Goal: Navigation & Orientation: Find specific page/section

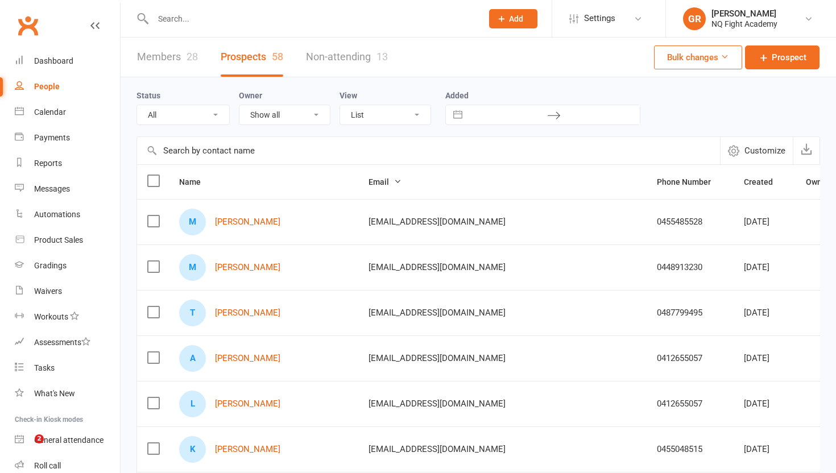
select select "100"
click at [159, 55] on link "Members 28" at bounding box center [167, 57] width 61 height 39
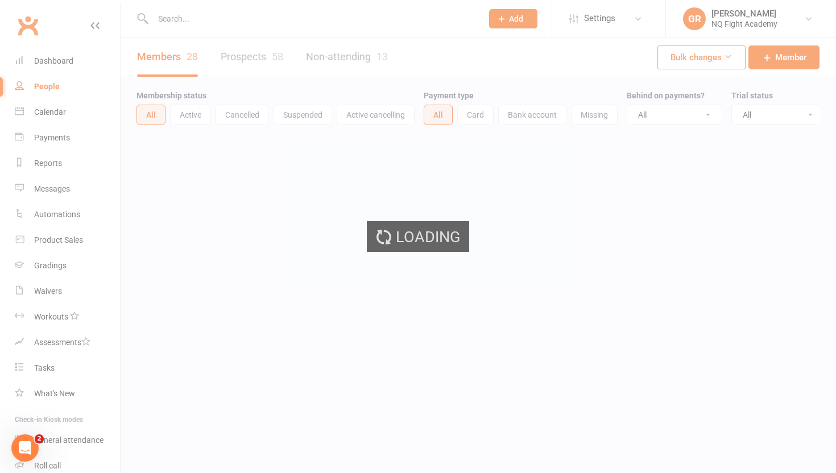
select select "100"
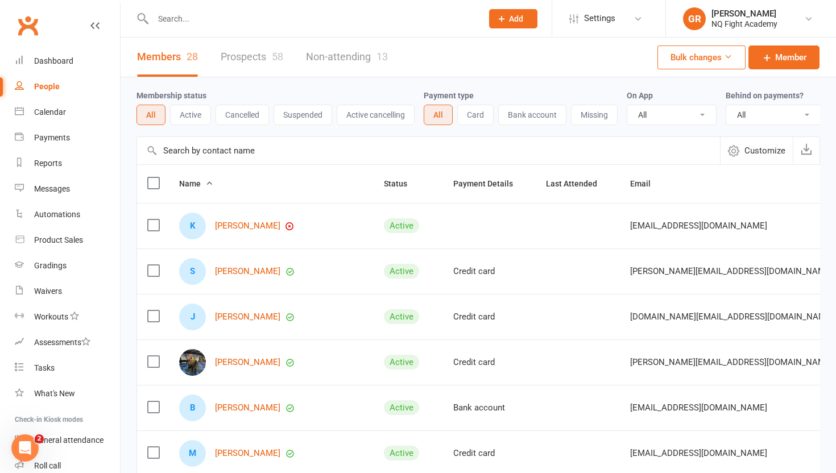
click at [241, 48] on link "Prospects 58" at bounding box center [252, 57] width 63 height 39
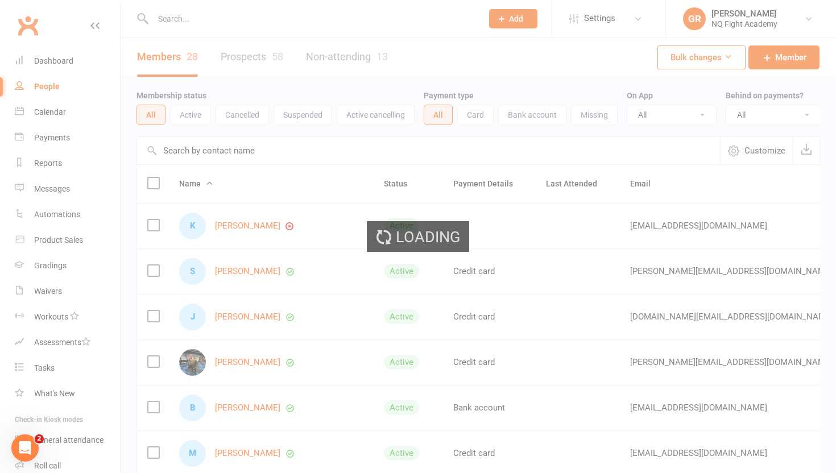
select select "100"
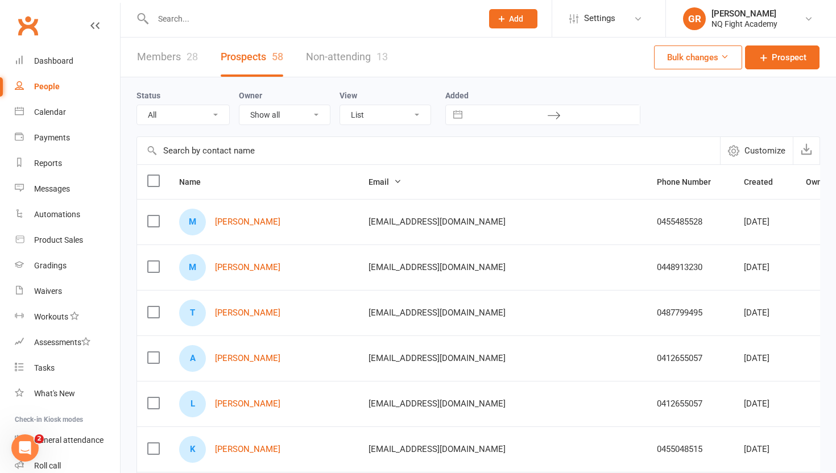
click at [177, 56] on link "Members 28" at bounding box center [167, 57] width 61 height 39
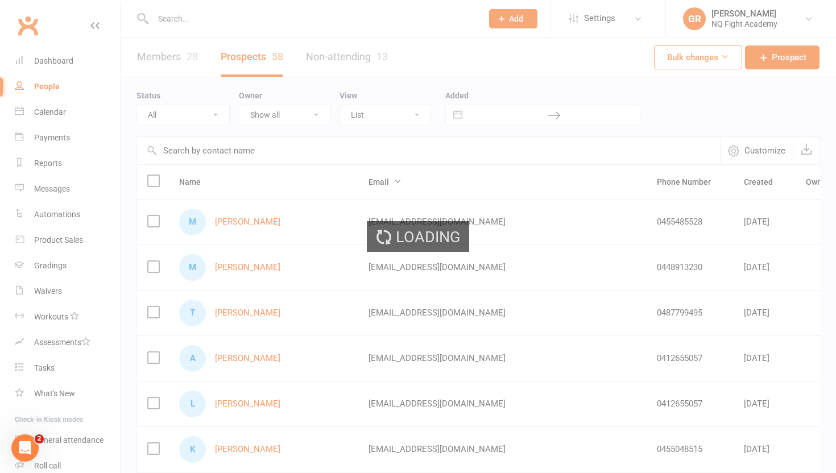
select select "100"
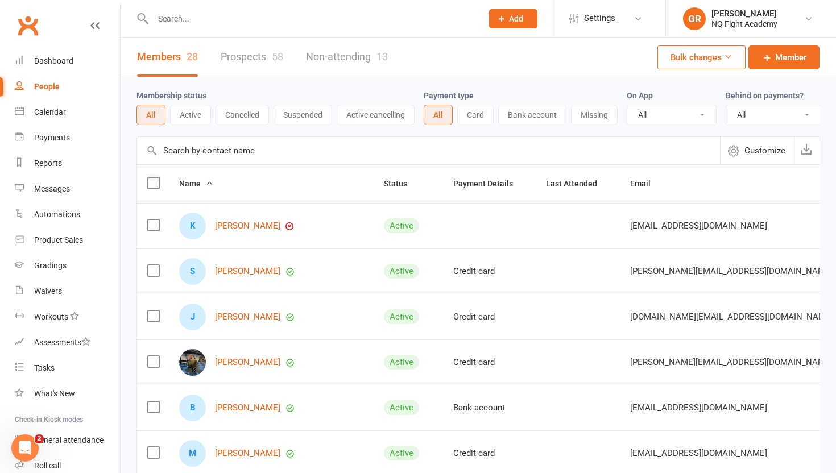
click at [253, 69] on link "Prospects 58" at bounding box center [252, 57] width 63 height 39
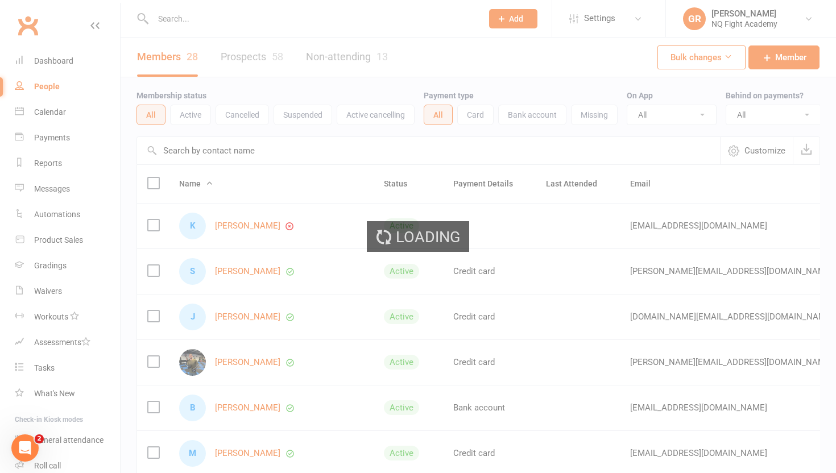
select select "100"
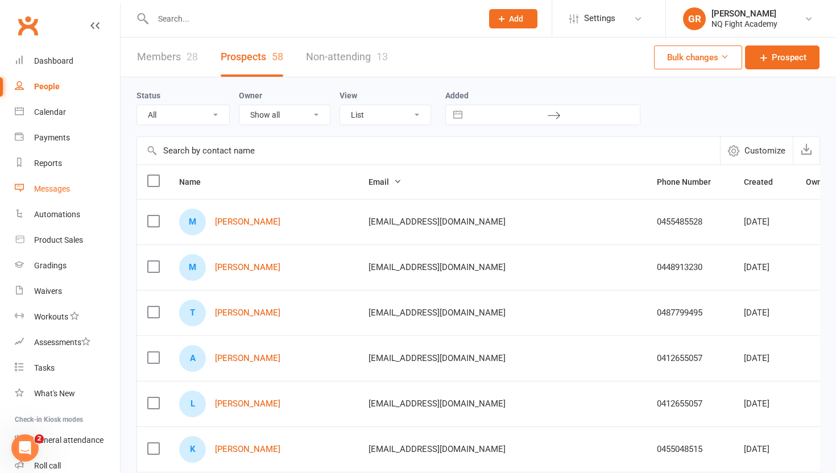
click at [53, 196] on link "Messages" at bounding box center [67, 189] width 105 height 26
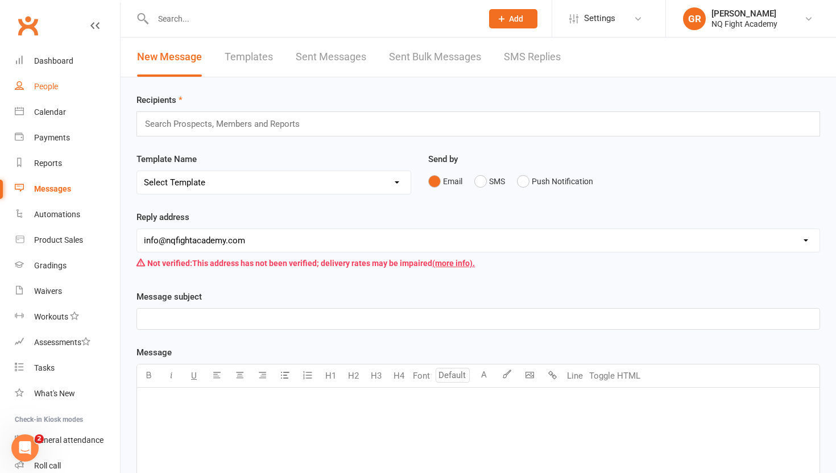
click at [57, 84] on div "People" at bounding box center [46, 86] width 24 height 9
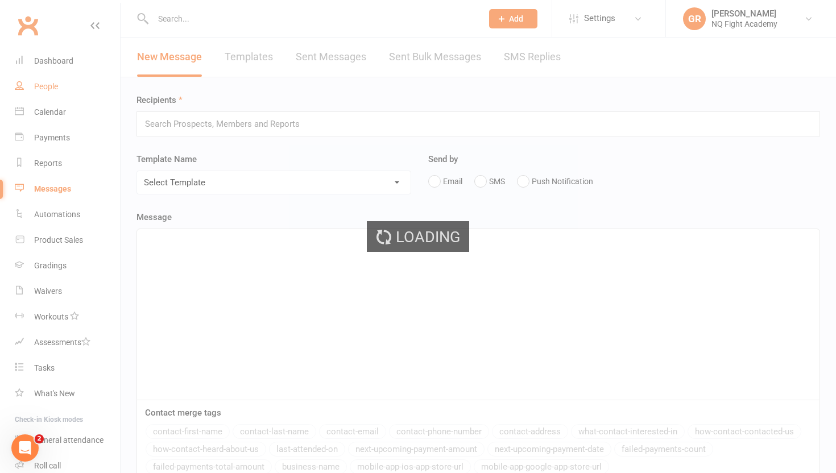
select select "100"
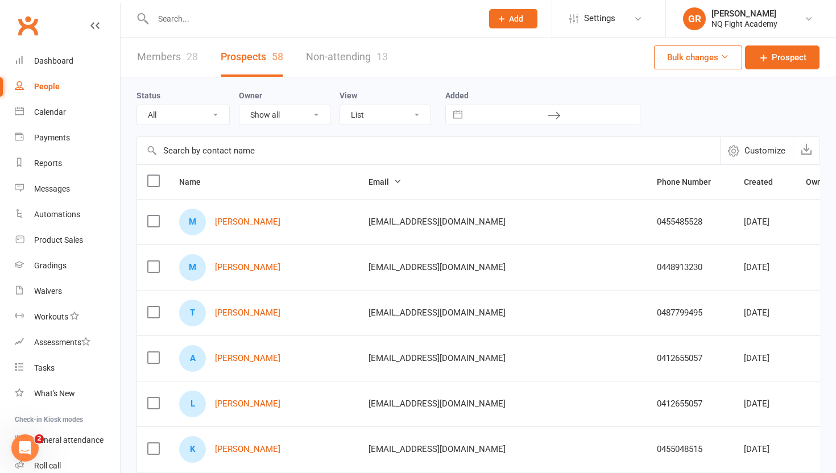
click at [156, 63] on link "Members 28" at bounding box center [167, 57] width 61 height 39
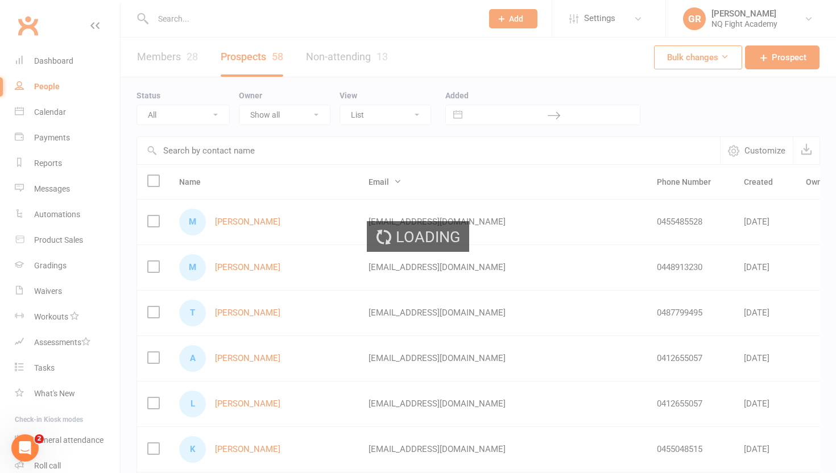
select select "100"
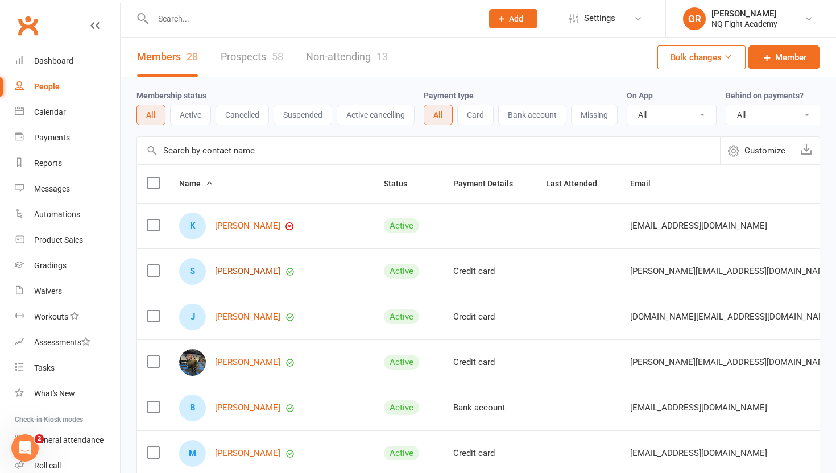
click at [242, 274] on link "[PERSON_NAME]" at bounding box center [247, 272] width 65 height 10
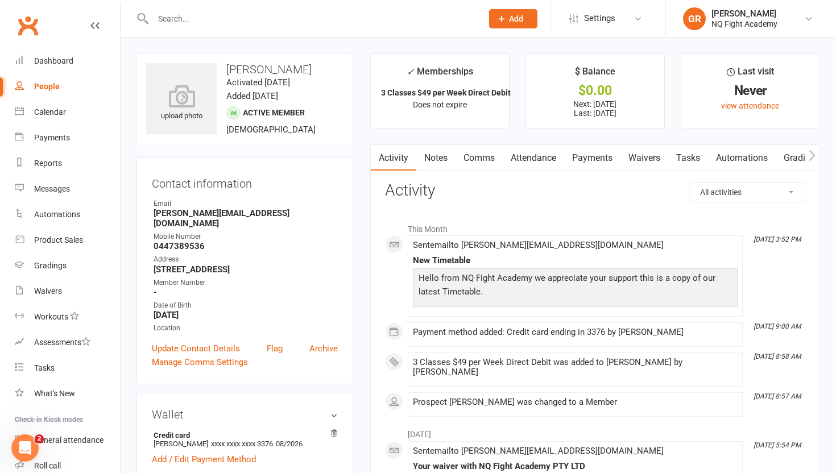
click at [97, 28] on icon at bounding box center [94, 25] width 9 height 9
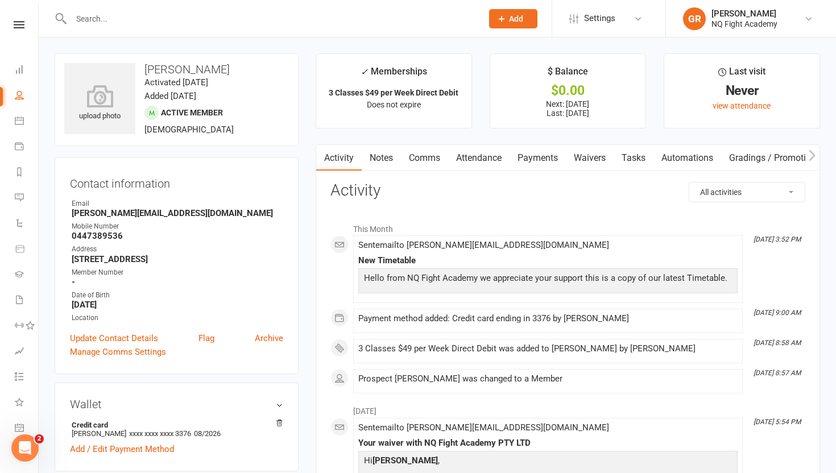
click at [5, 93] on li "People" at bounding box center [19, 97] width 38 height 26
click at [15, 93] on link "People" at bounding box center [26, 97] width 23 height 26
select select "100"
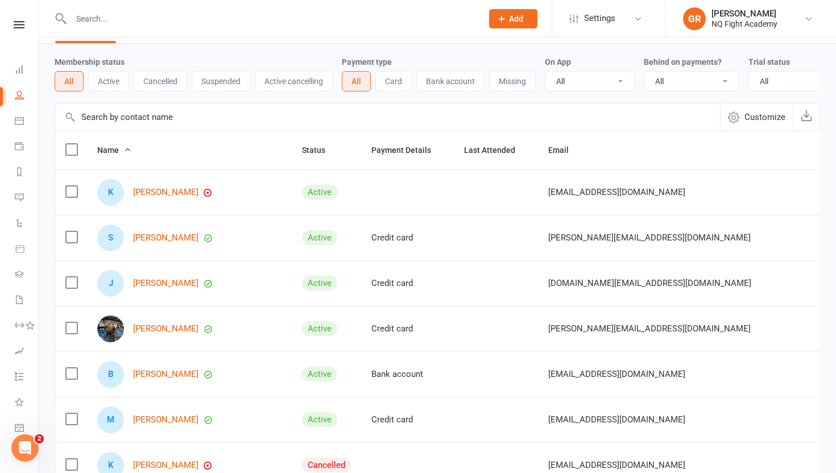
scroll to position [46, 0]
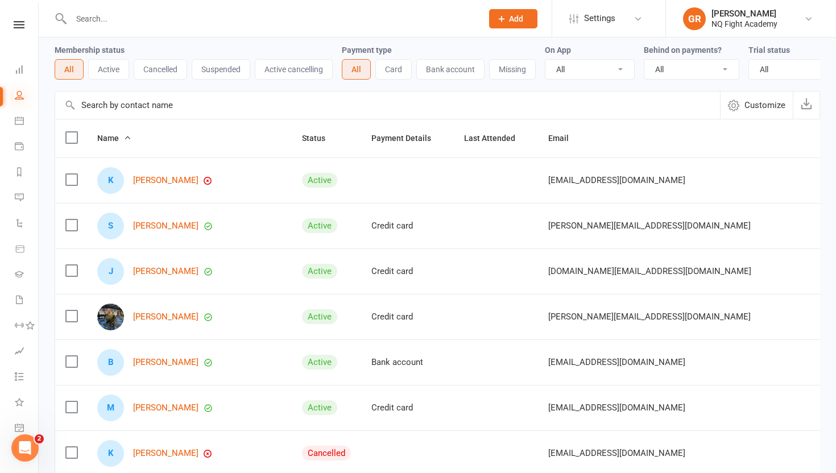
click at [22, 96] on icon at bounding box center [19, 94] width 9 height 9
click at [20, 21] on icon at bounding box center [19, 24] width 11 height 7
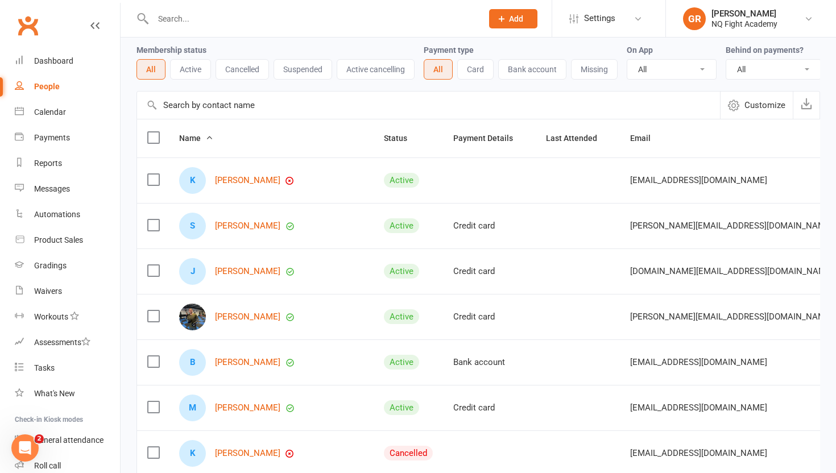
click at [100, 28] on div "Clubworx" at bounding box center [60, 32] width 120 height 42
click at [88, 23] on div "Clubworx" at bounding box center [60, 32] width 120 height 42
click at [94, 23] on icon at bounding box center [94, 25] width 9 height 9
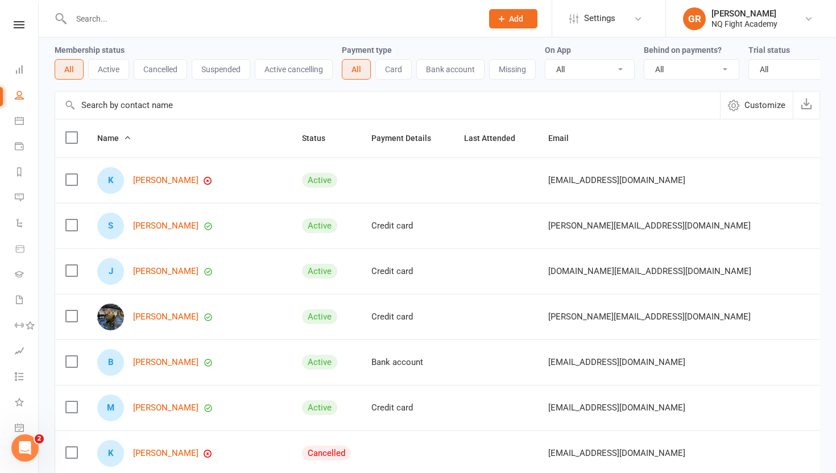
click at [28, 25] on link at bounding box center [19, 24] width 38 height 7
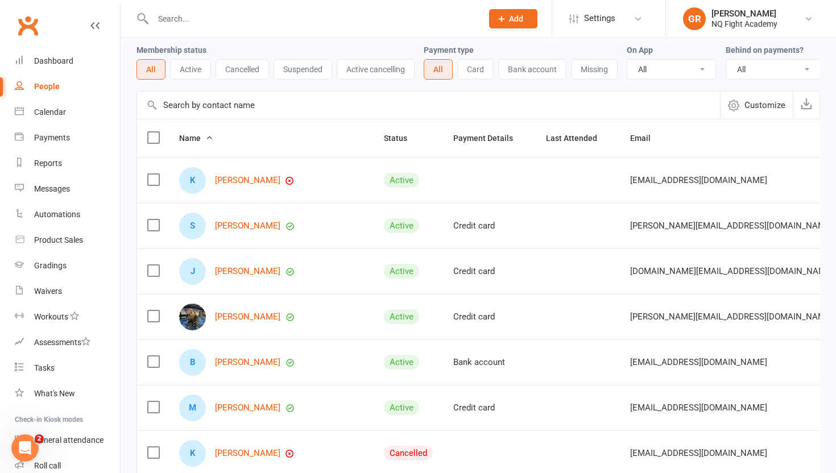
click at [97, 24] on icon at bounding box center [94, 25] width 9 height 9
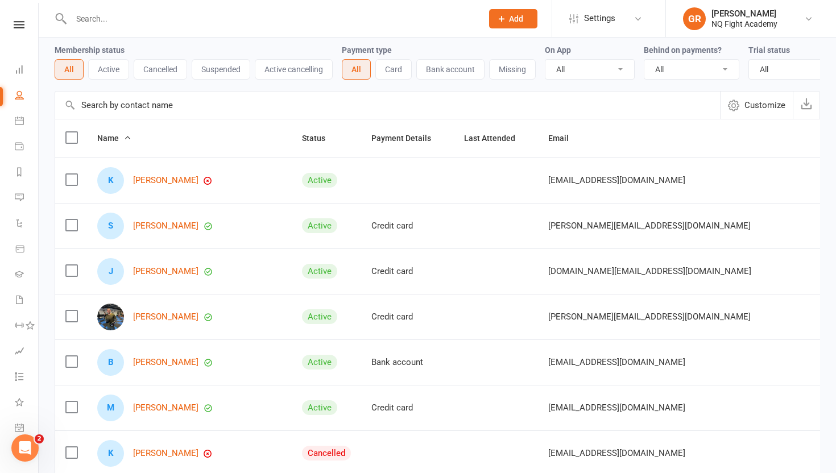
click at [27, 20] on nav "Clubworx Dashboard People Calendar Payments Reports Messages Automations Produc…" at bounding box center [19, 239] width 39 height 473
click at [21, 22] on icon at bounding box center [19, 24] width 11 height 7
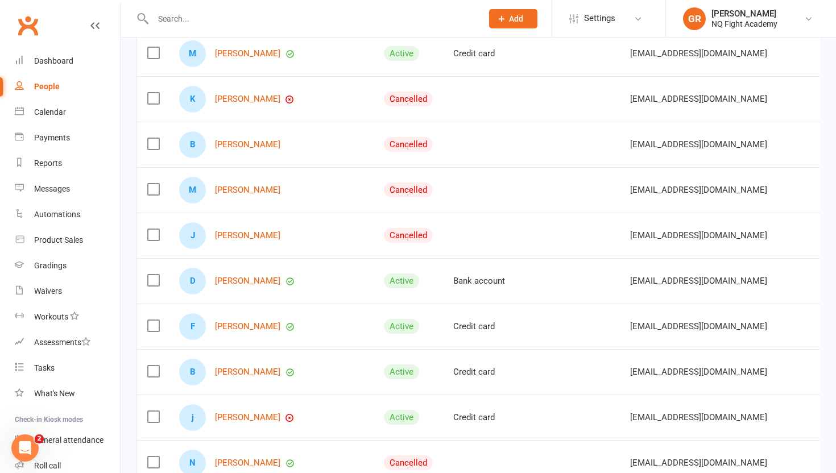
scroll to position [392, 0]
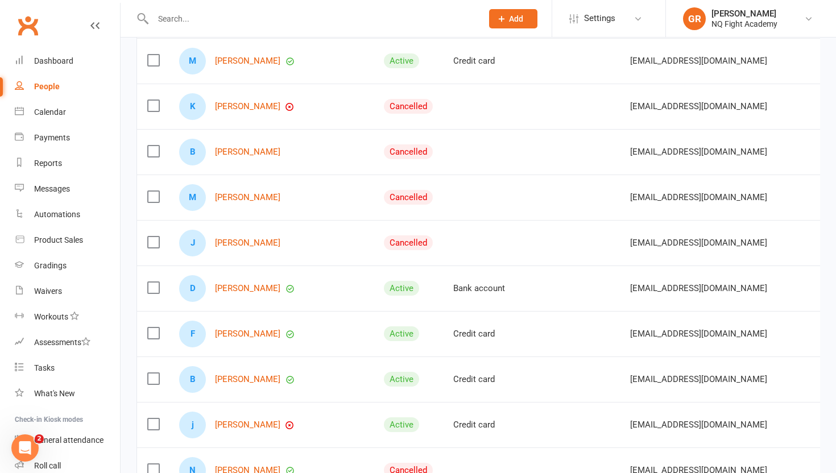
click at [92, 28] on icon at bounding box center [94, 25] width 9 height 9
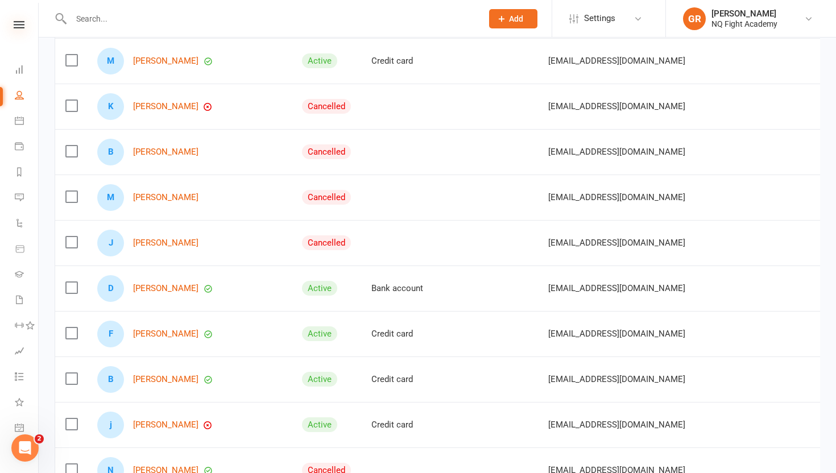
click at [20, 24] on icon at bounding box center [19, 24] width 11 height 7
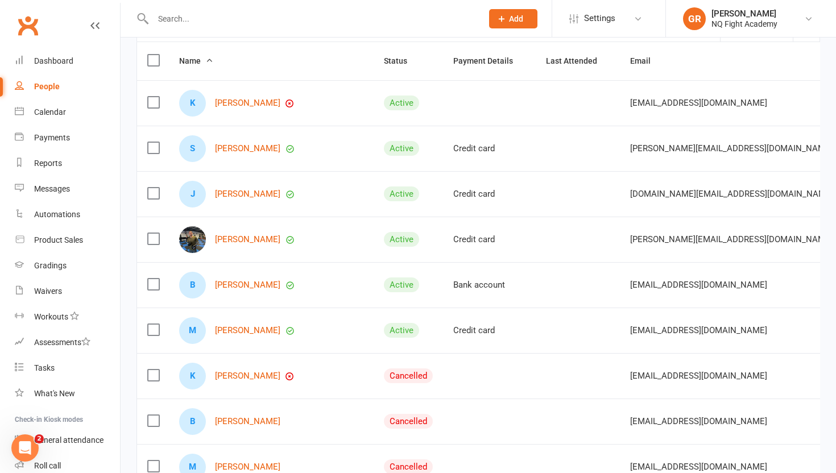
scroll to position [0, 0]
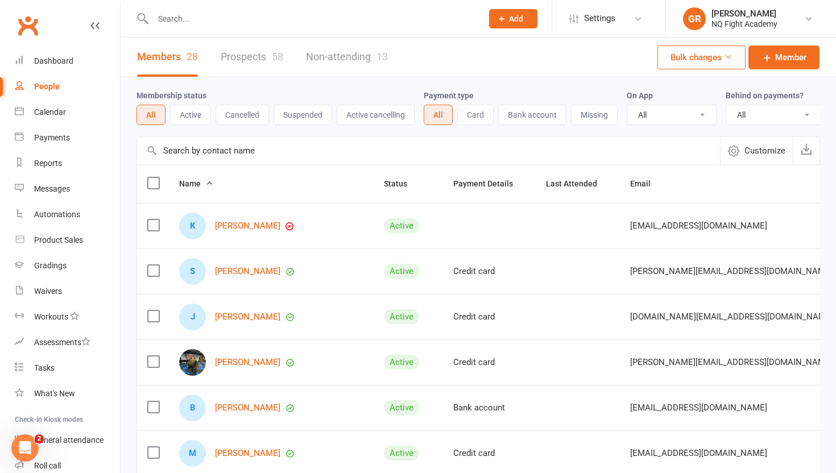
click at [341, 57] on link "Non-attending 13" at bounding box center [347, 57] width 82 height 39
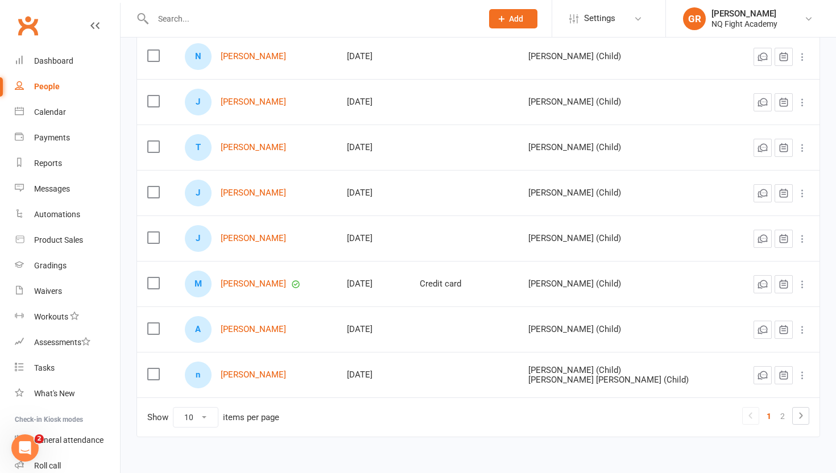
scroll to position [253, 0]
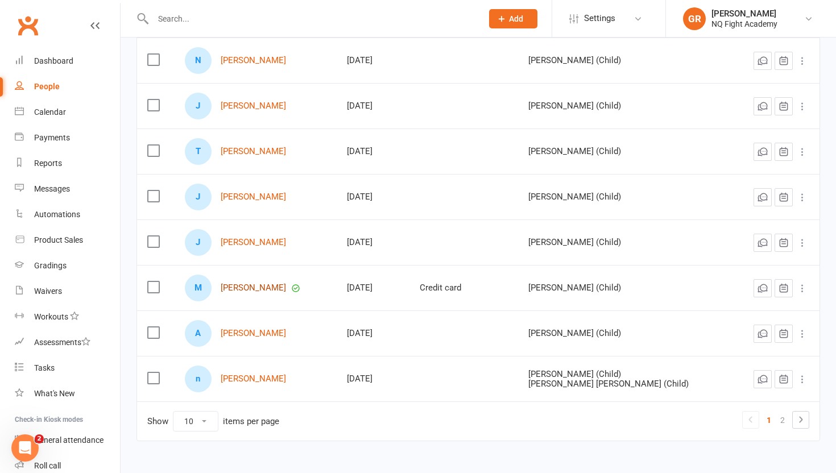
click at [262, 286] on link "[PERSON_NAME]" at bounding box center [253, 288] width 65 height 10
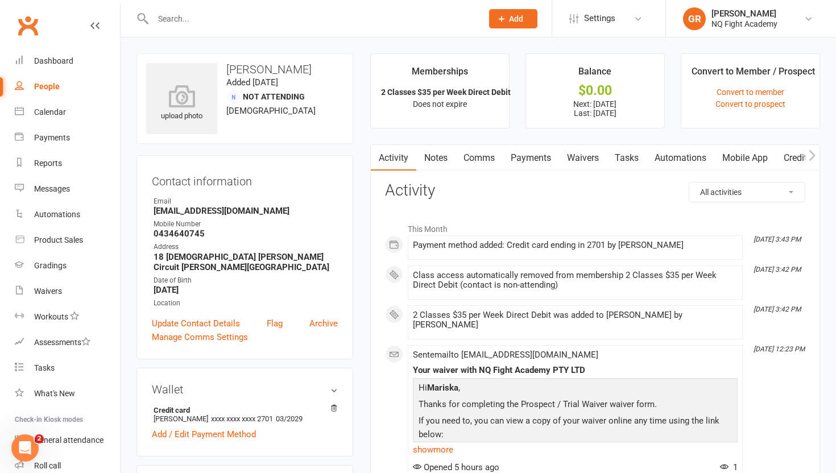
click at [98, 26] on icon at bounding box center [94, 25] width 9 height 9
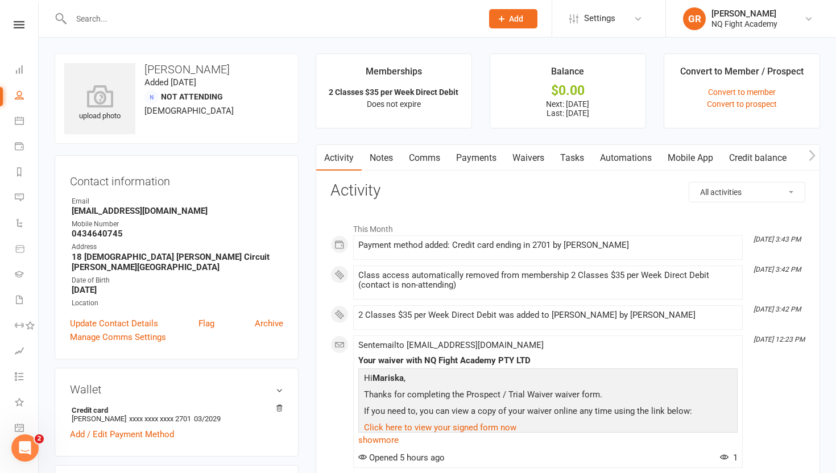
click at [11, 23] on link at bounding box center [19, 24] width 38 height 7
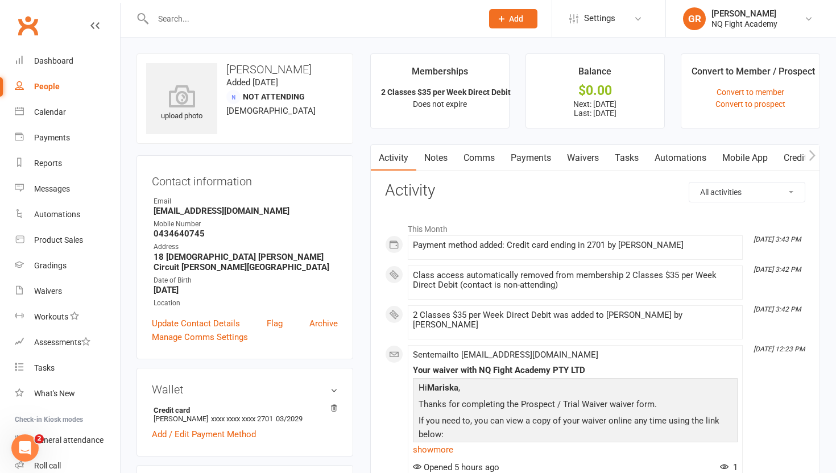
click at [44, 85] on div "People" at bounding box center [47, 86] width 26 height 9
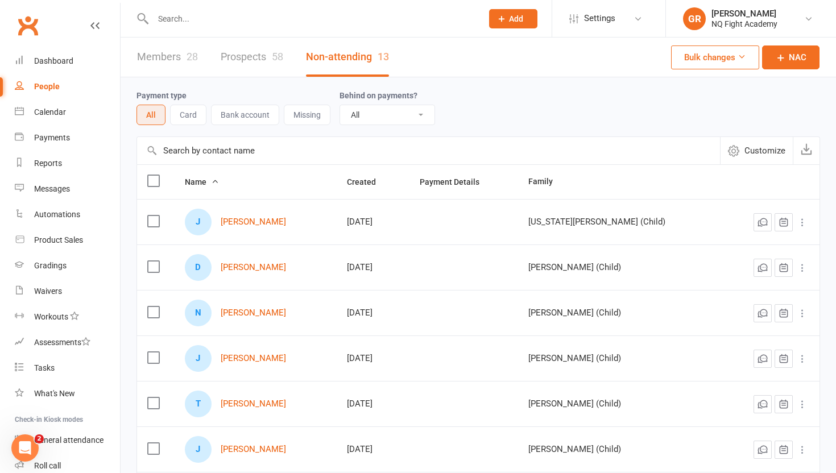
click at [233, 64] on link "Prospects 58" at bounding box center [252, 57] width 63 height 39
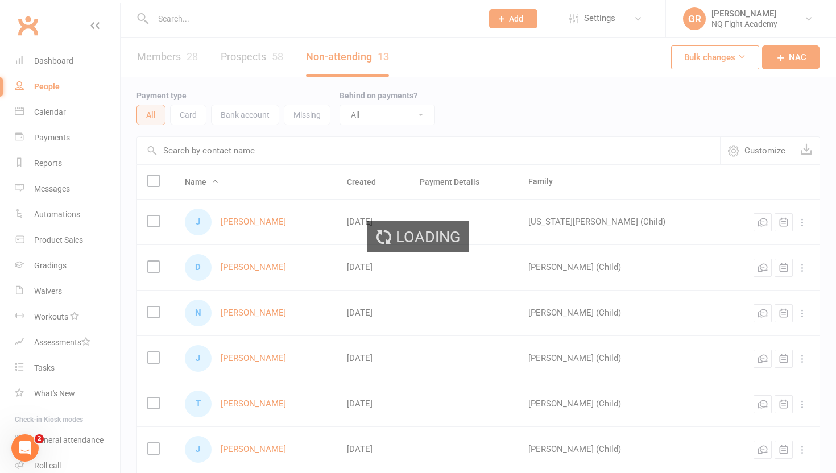
select select "100"
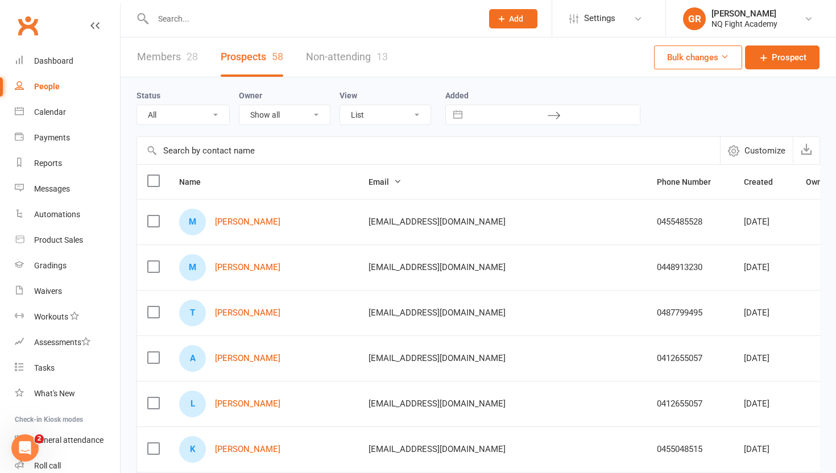
click at [355, 55] on link "Non-attending 13" at bounding box center [347, 57] width 82 height 39
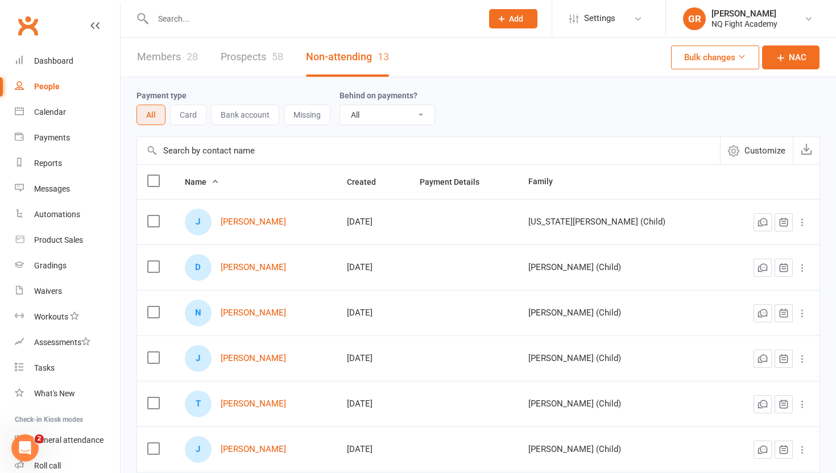
scroll to position [15, 0]
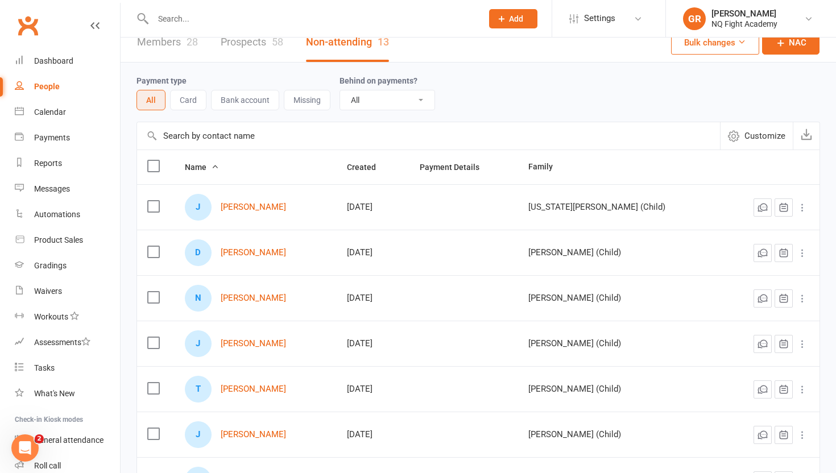
click at [157, 43] on link "Members 28" at bounding box center [167, 42] width 61 height 39
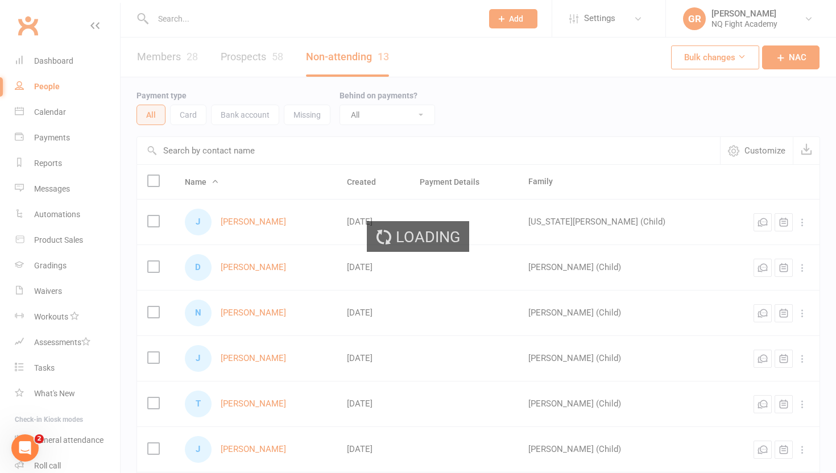
select select "100"
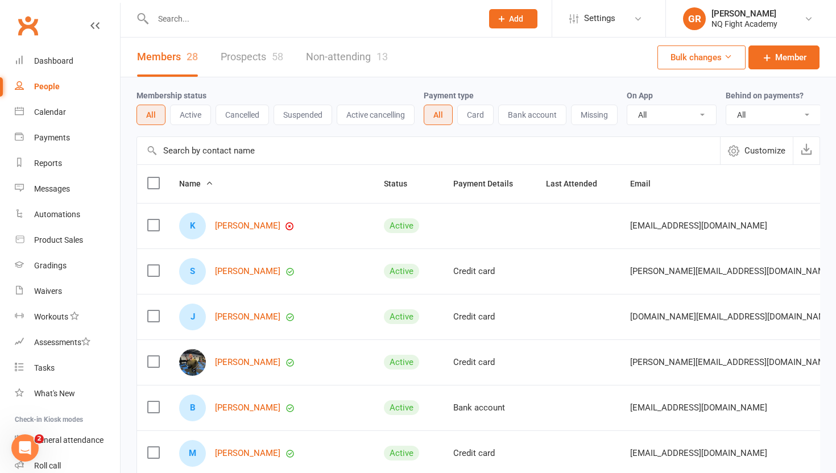
click at [348, 55] on link "Non-attending 13" at bounding box center [347, 57] width 82 height 39
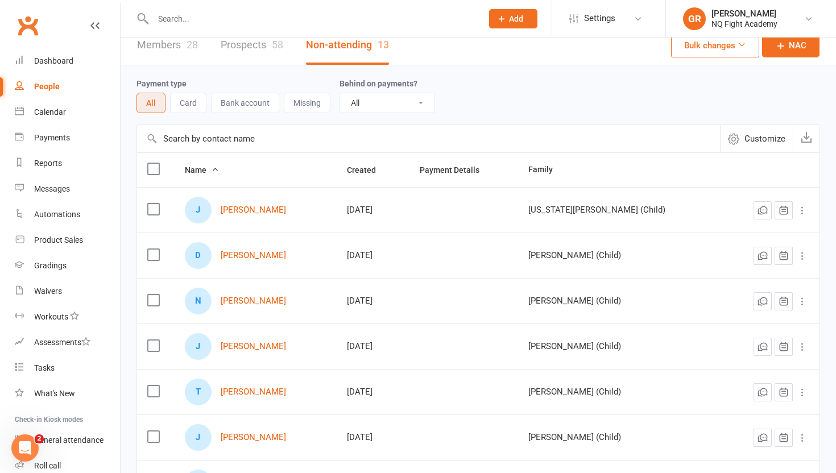
scroll to position [22, 0]
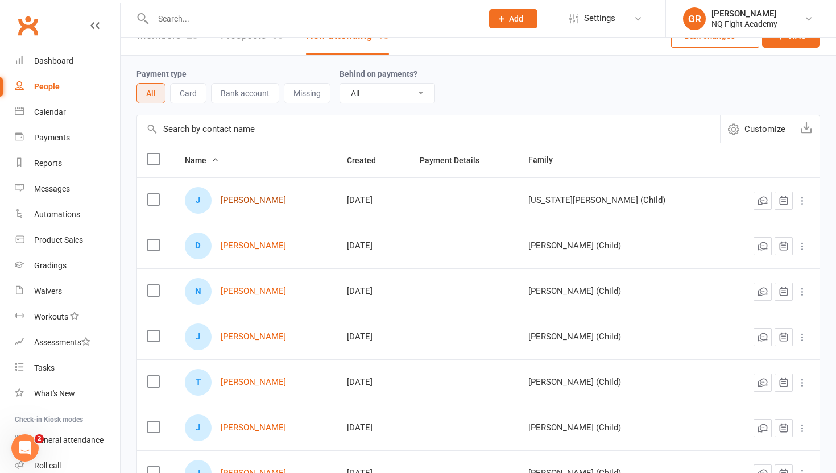
click at [255, 197] on link "[PERSON_NAME]" at bounding box center [253, 201] width 65 height 10
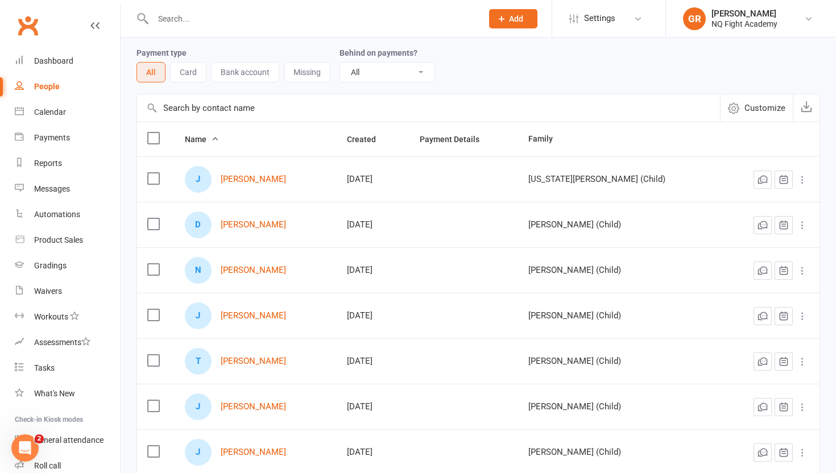
scroll to position [47, 0]
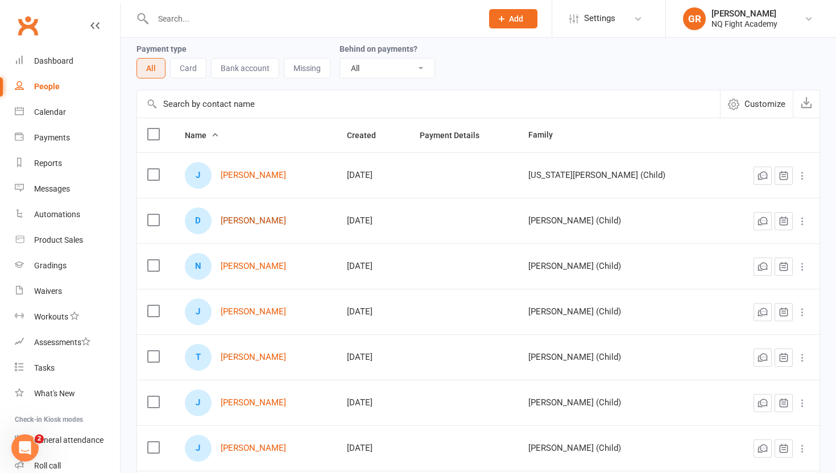
click at [254, 221] on link "[PERSON_NAME]" at bounding box center [253, 221] width 65 height 10
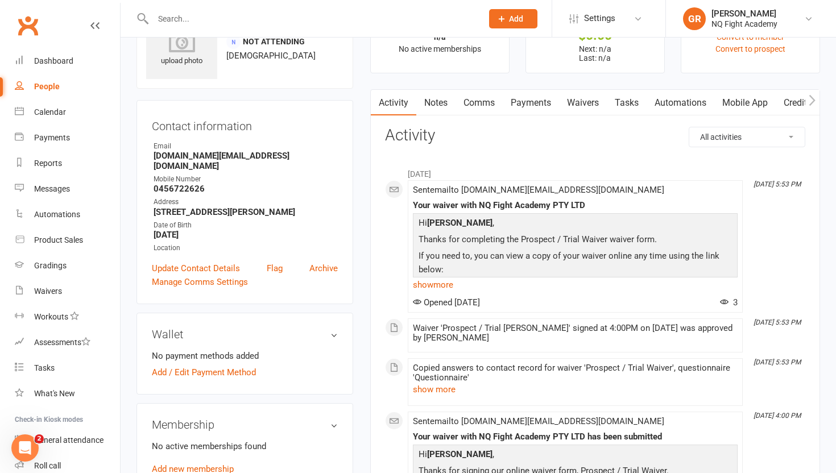
scroll to position [33, 0]
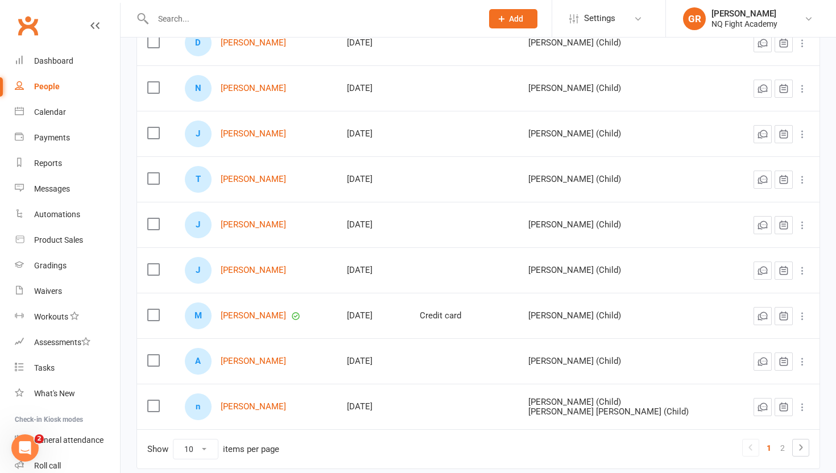
scroll to position [222, 0]
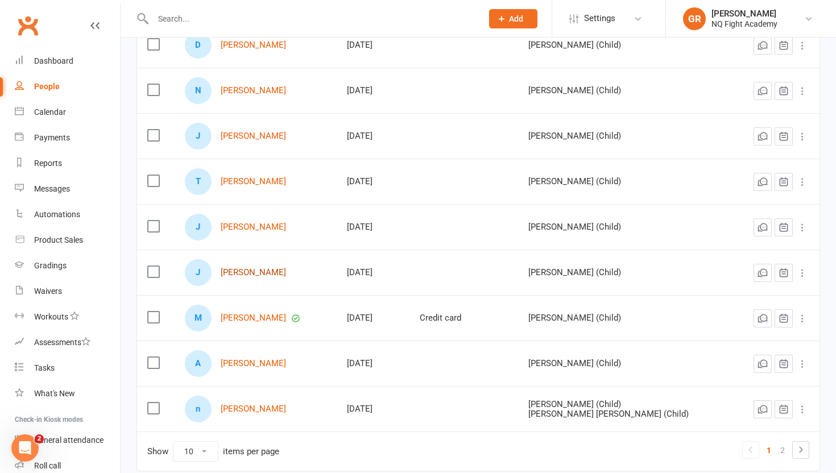
click at [238, 272] on link "[PERSON_NAME]" at bounding box center [253, 273] width 65 height 10
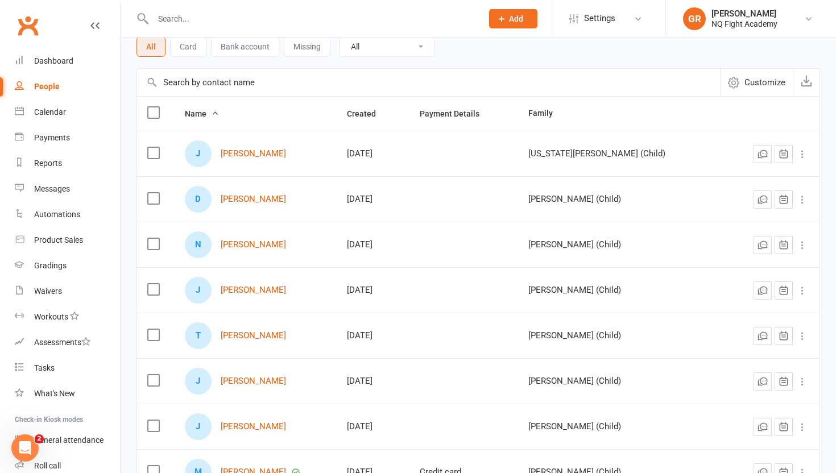
scroll to position [71, 0]
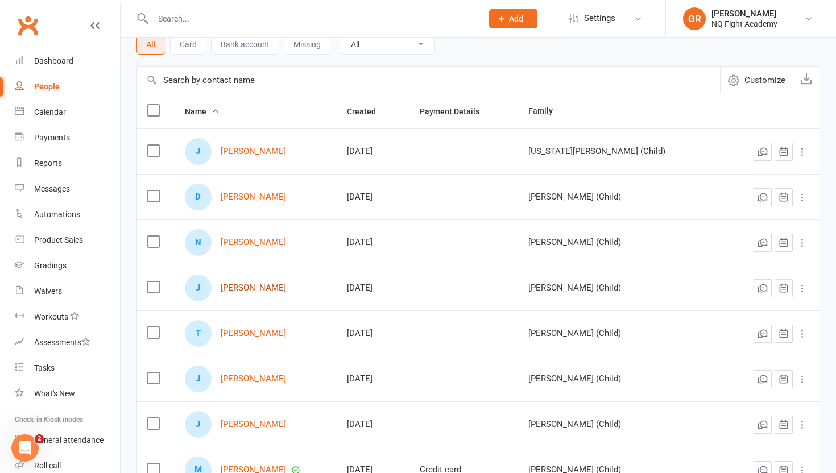
click at [242, 291] on link "[PERSON_NAME]" at bounding box center [253, 288] width 65 height 10
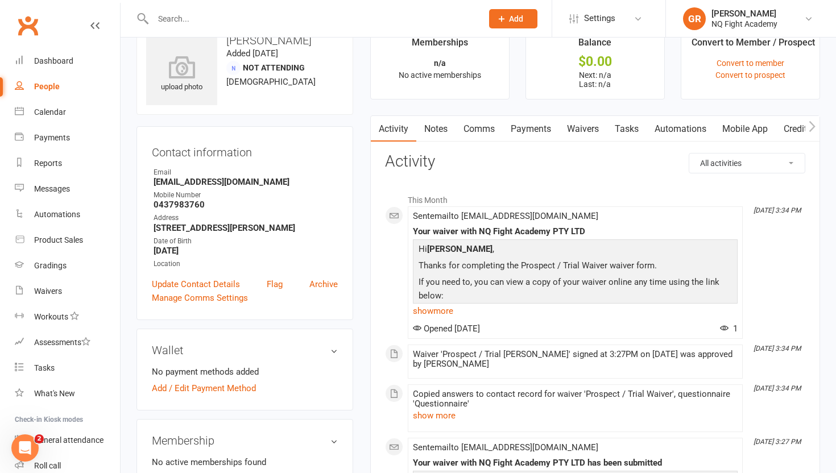
scroll to position [24, 0]
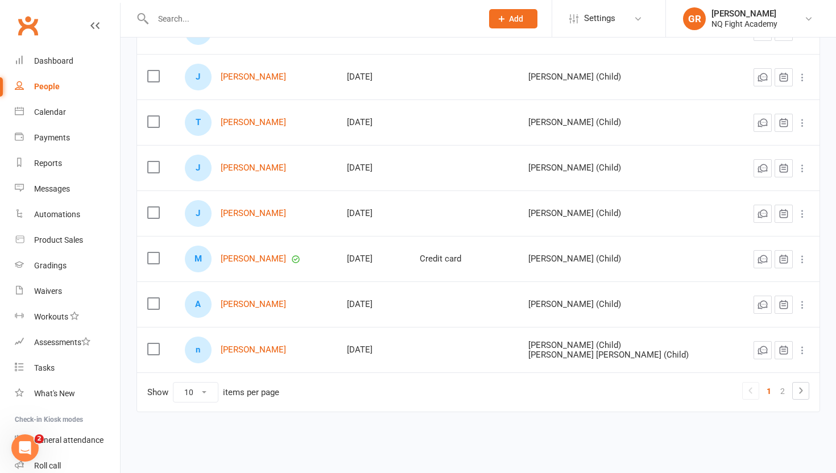
scroll to position [242, 0]
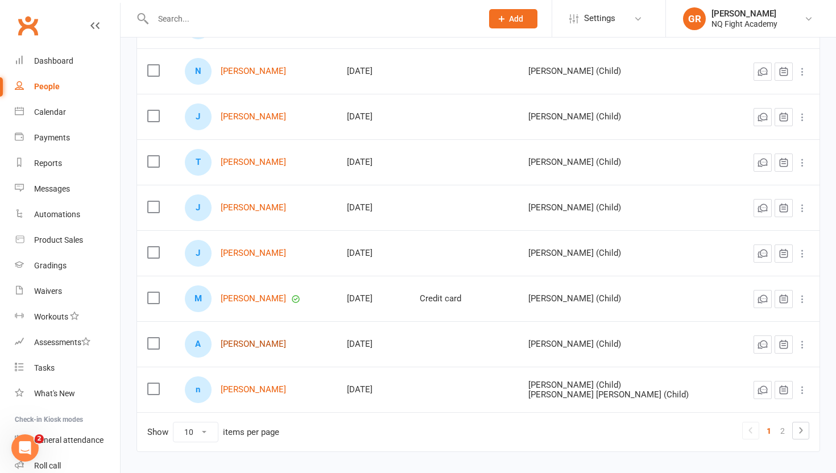
click at [255, 345] on link "[PERSON_NAME]" at bounding box center [253, 345] width 65 height 10
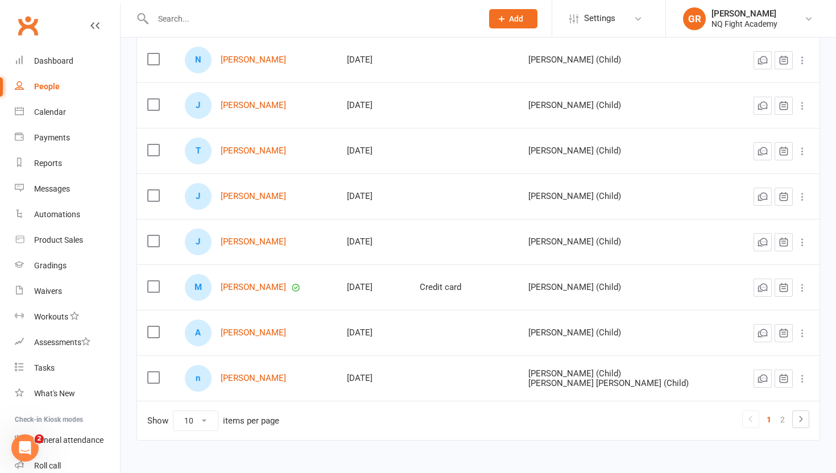
scroll to position [255, 0]
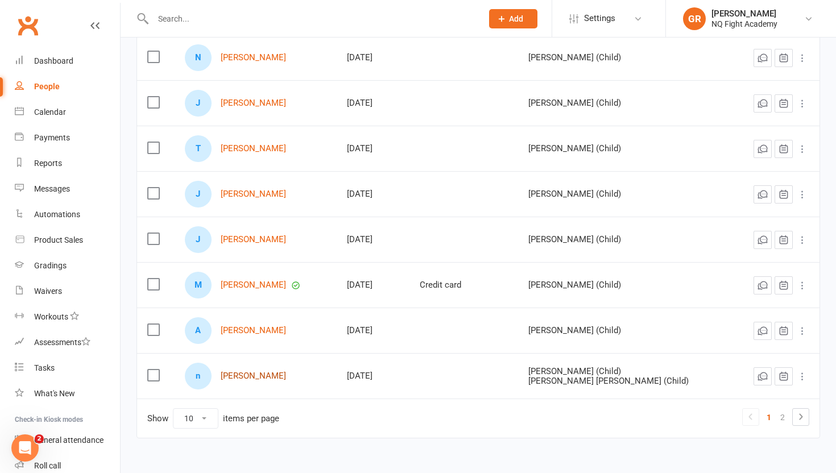
click at [247, 379] on link "[PERSON_NAME]" at bounding box center [253, 376] width 65 height 10
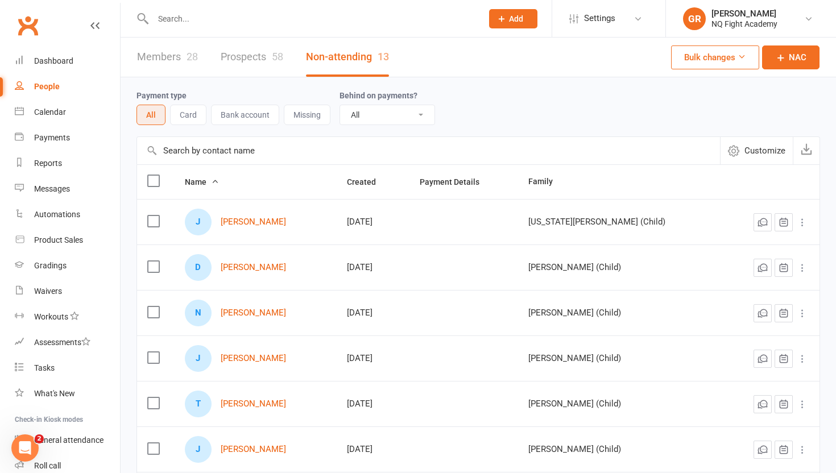
click at [175, 60] on link "Members 28" at bounding box center [167, 57] width 61 height 39
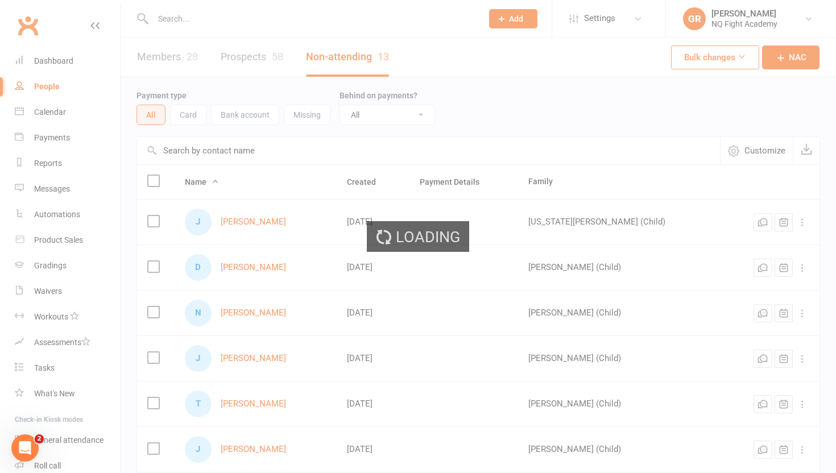
select select "100"
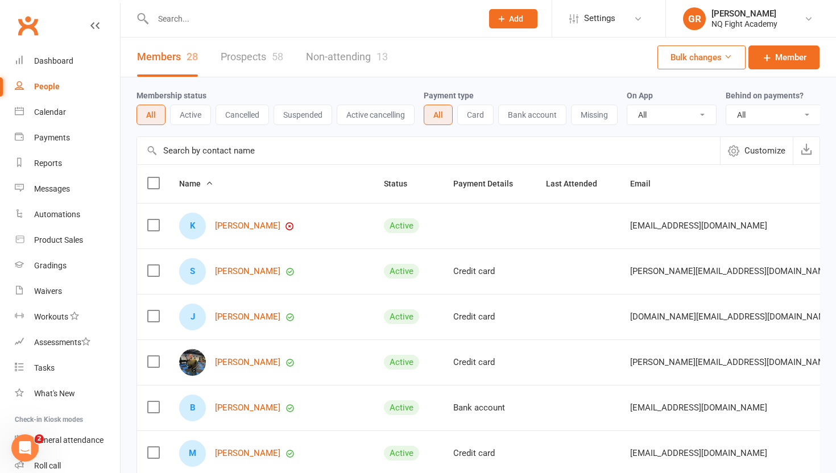
click at [264, 59] on link "Prospects 58" at bounding box center [252, 57] width 63 height 39
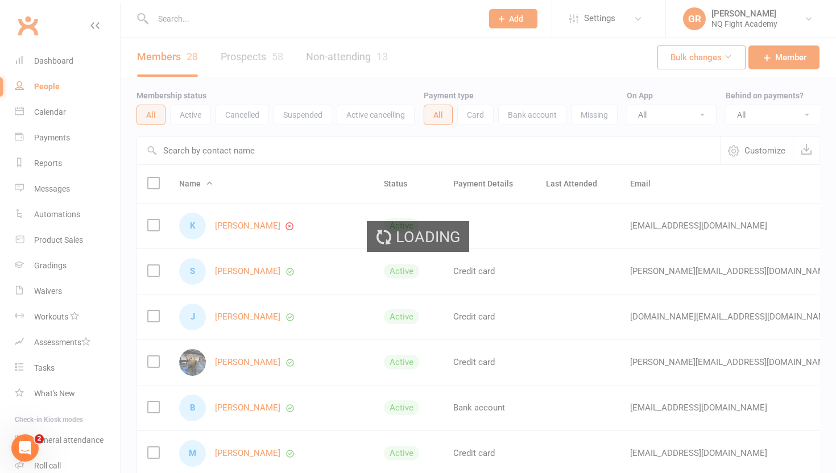
select select "100"
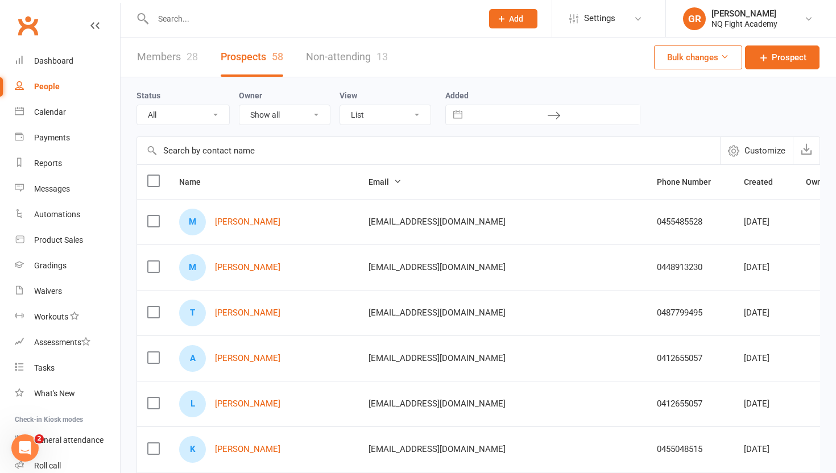
click at [367, 62] on link "Non-attending 13" at bounding box center [347, 57] width 82 height 39
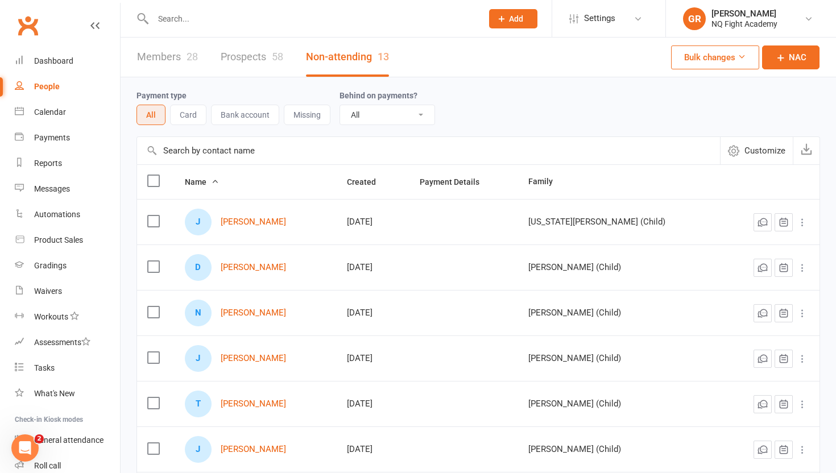
click at [237, 55] on link "Prospects 58" at bounding box center [252, 57] width 63 height 39
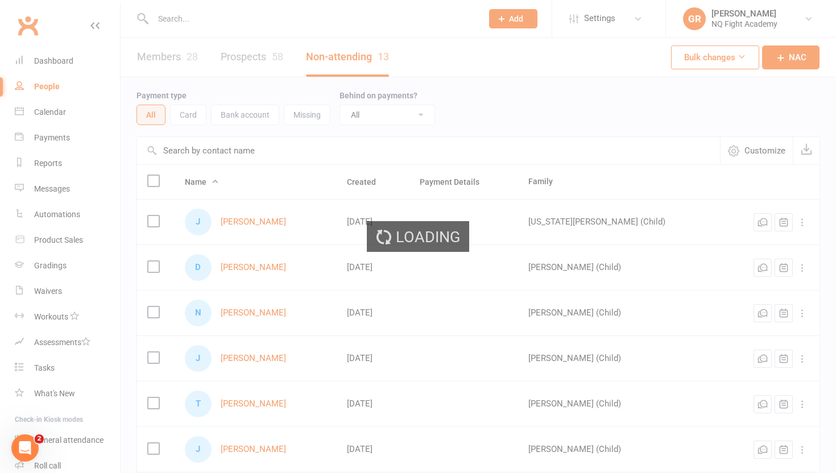
select select "100"
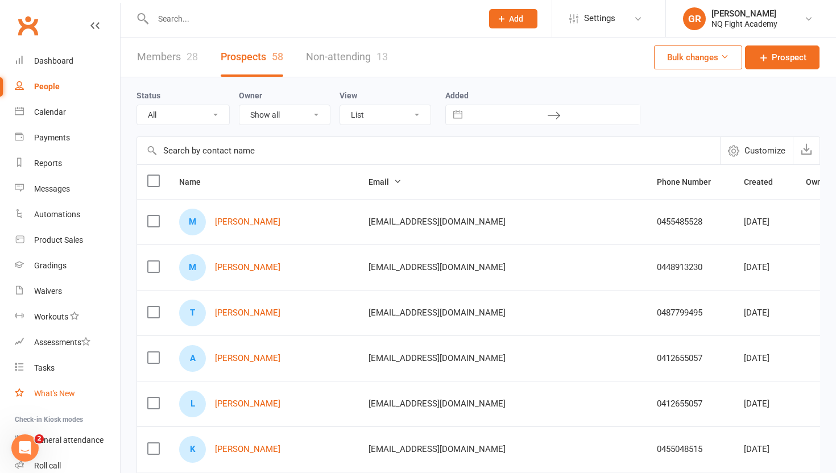
scroll to position [74, 0]
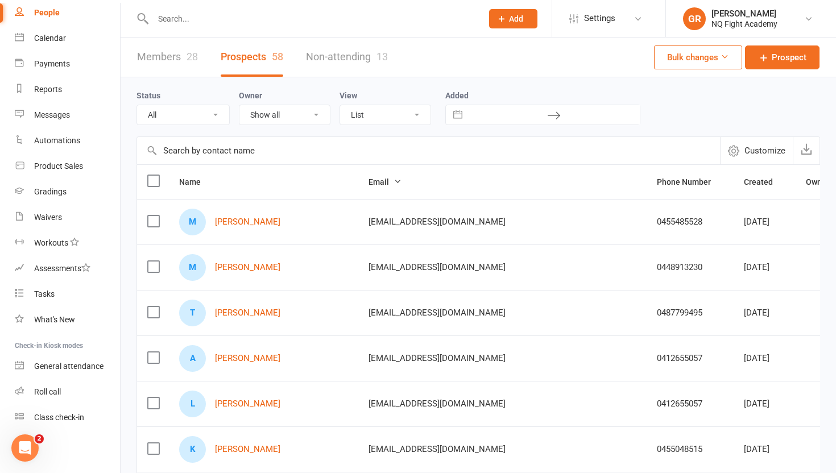
click at [27, 444] on icon "Open Intercom Messenger" at bounding box center [25, 448] width 19 height 19
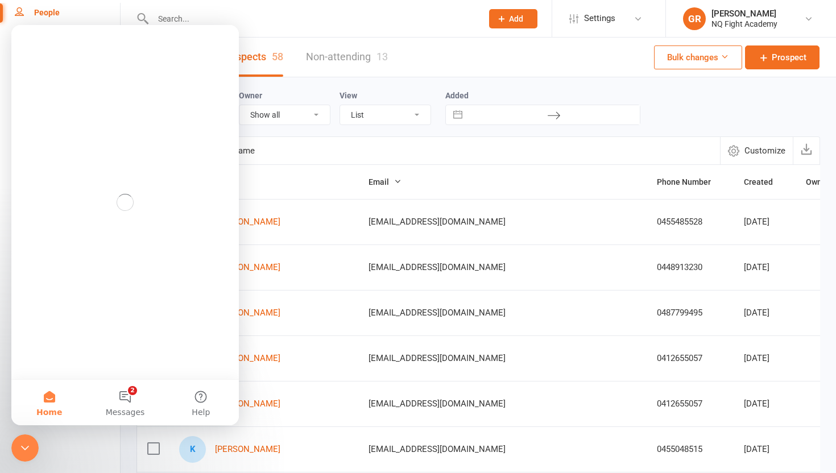
scroll to position [0, 0]
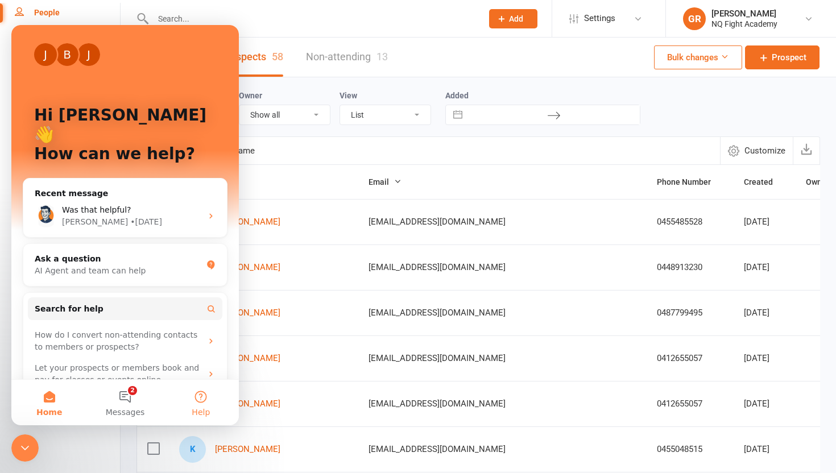
click at [203, 402] on button "Help" at bounding box center [201, 403] width 76 height 46
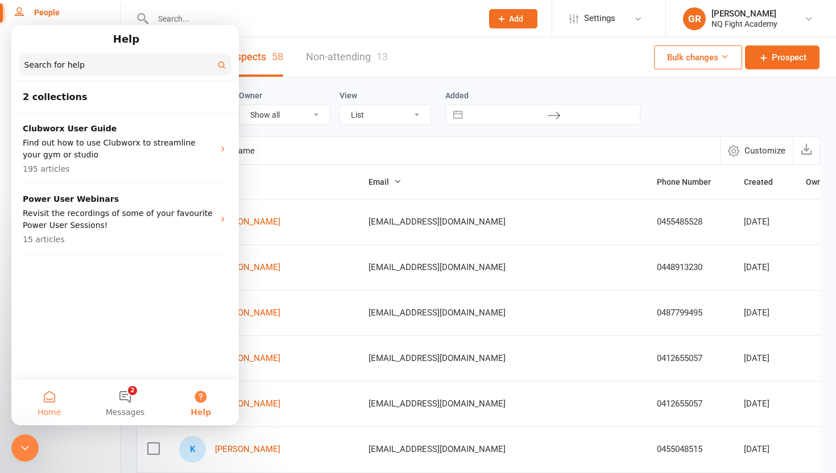
click at [46, 389] on button "Home" at bounding box center [49, 403] width 76 height 46
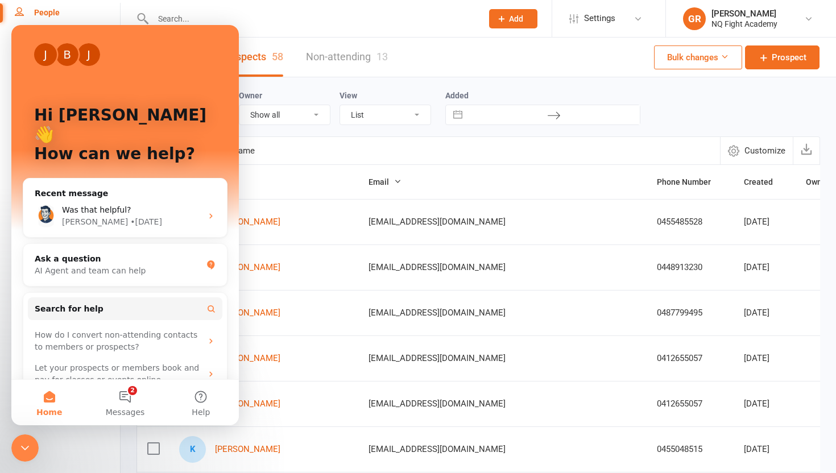
click at [114, 460] on nav "Clubworx Dashboard People Calendar Payments Reports Messages Automations Produc…" at bounding box center [60, 239] width 121 height 473
